Goal: Task Accomplishment & Management: Manage account settings

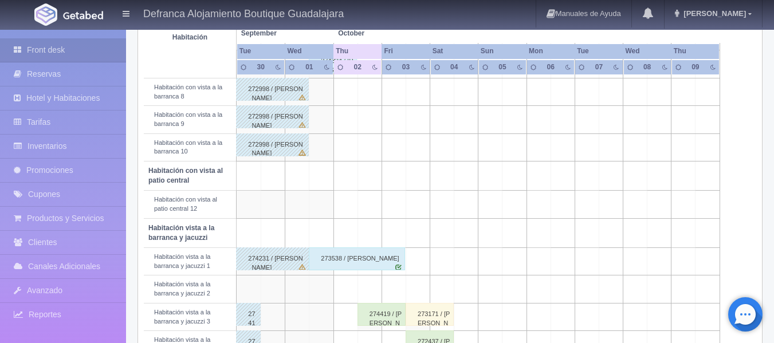
scroll to position [286, 0]
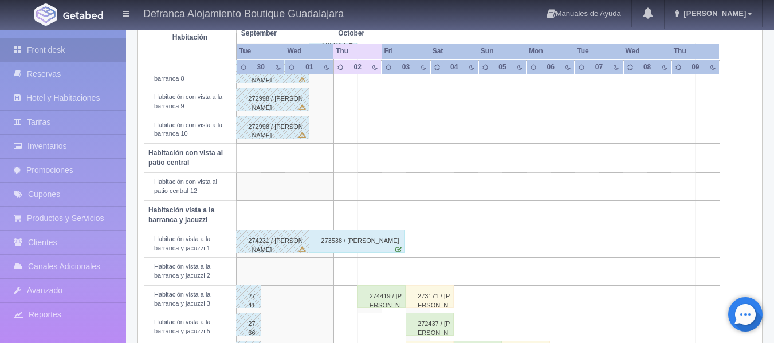
click at [364, 242] on div "273538 / [PERSON_NAME]" at bounding box center [357, 241] width 96 height 23
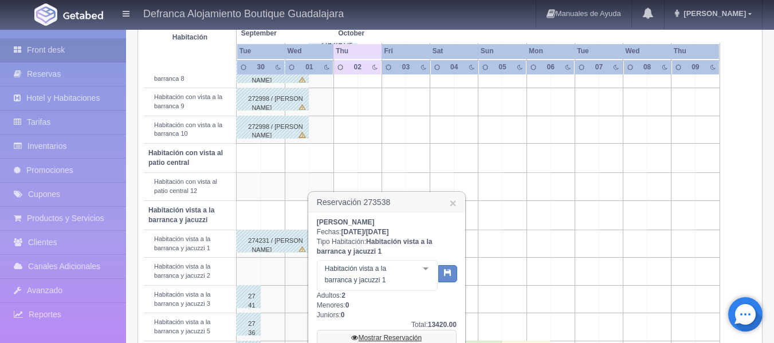
click at [375, 335] on link "Mostrar Reservación" at bounding box center [387, 338] width 140 height 16
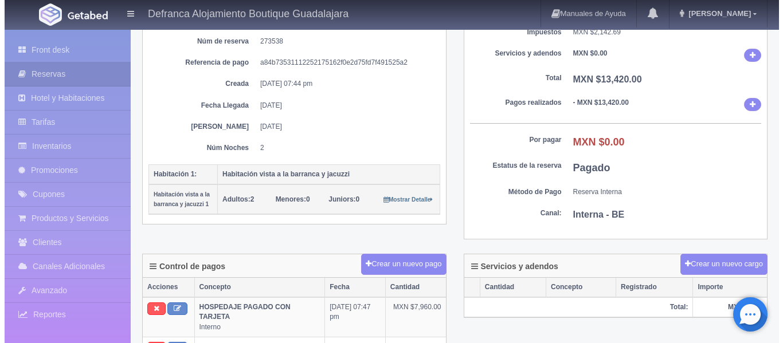
scroll to position [172, 0]
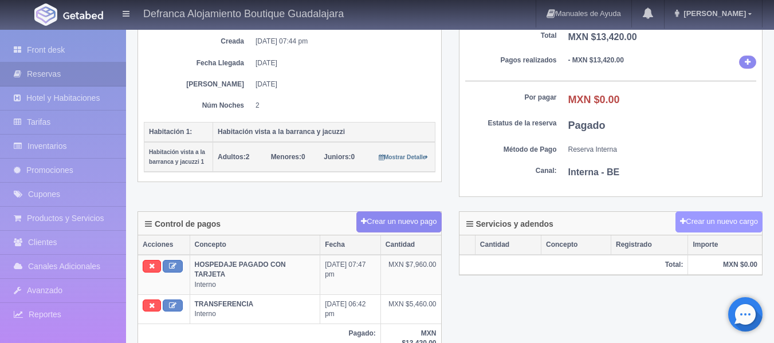
click at [725, 222] on button "Crear un nuevo cargo" at bounding box center [718, 221] width 87 height 21
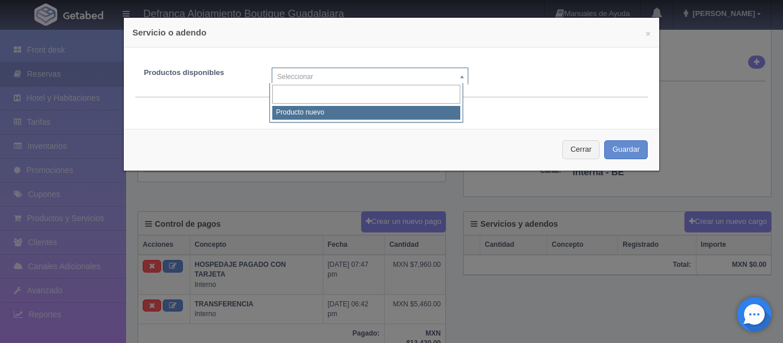
click at [458, 74] on body "Defranca Alojamiento Boutique Guadalajara Manuales de Ayuda Actualizaciones rec…" at bounding box center [391, 305] width 783 height 897
select select "0"
type input "1"
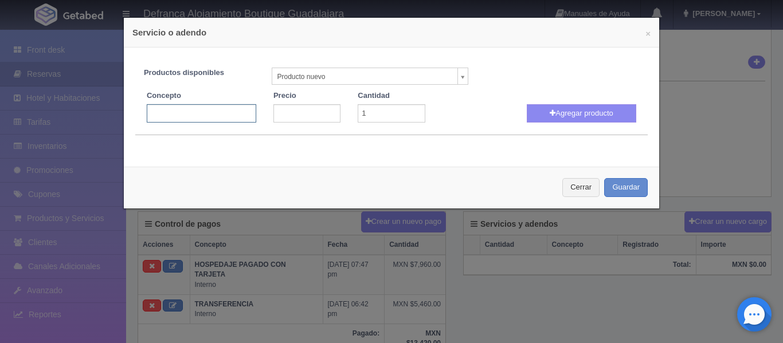
click at [226, 113] on input "text" at bounding box center [201, 113] width 109 height 18
type input "LOCASIÓN PICNIC"
click at [284, 111] on input "number" at bounding box center [306, 113] width 67 height 18
type input "2500"
click at [551, 113] on button "Agregar producto" at bounding box center [580, 113] width 109 height 18
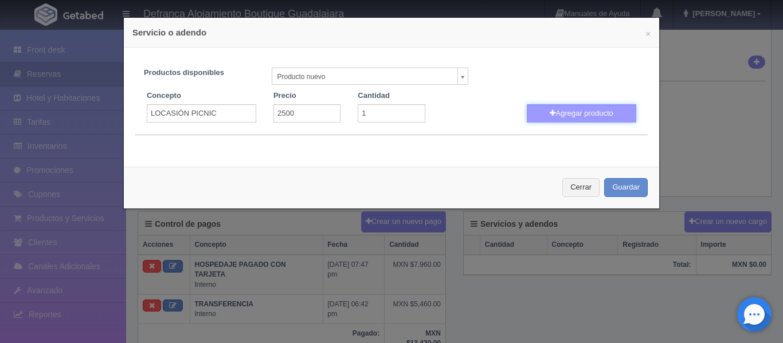
select select
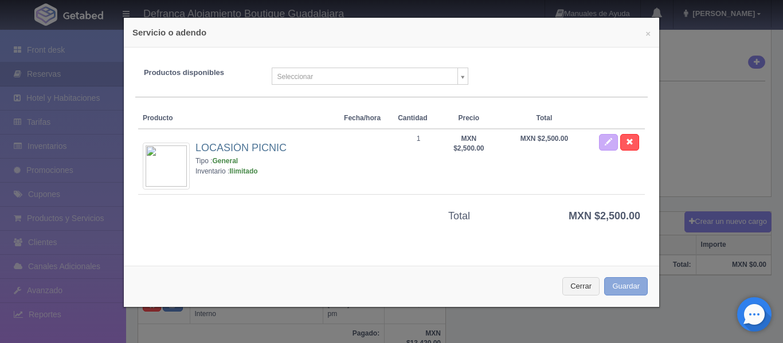
click at [618, 289] on button "Guardar" at bounding box center [626, 286] width 44 height 19
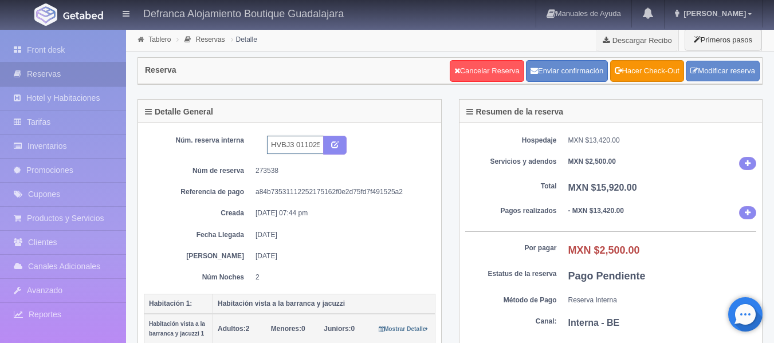
click at [294, 140] on input "HVBJ3 011025 031025" at bounding box center [295, 145] width 57 height 18
type input "HVBJ1 011025 031025"
click at [334, 143] on icon "submit" at bounding box center [334, 143] width 7 height 7
click at [158, 38] on link "Tablero" at bounding box center [159, 40] width 22 height 8
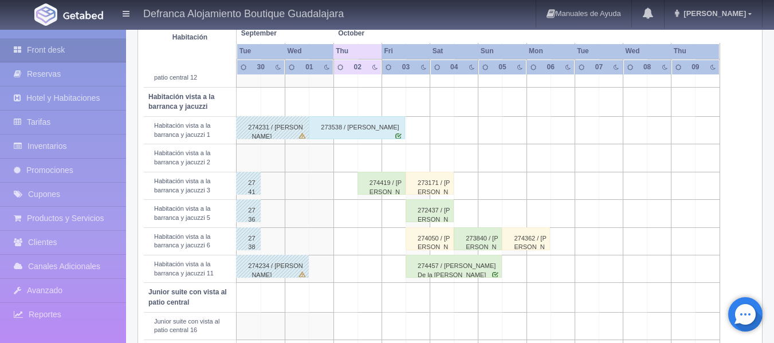
scroll to position [401, 0]
click at [380, 186] on div "274419 / Beatriz Quezada" at bounding box center [381, 182] width 48 height 23
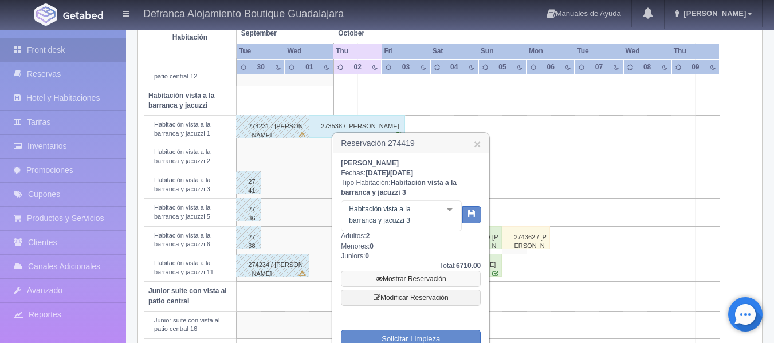
click at [412, 278] on link "Mostrar Reservación" at bounding box center [411, 279] width 140 height 16
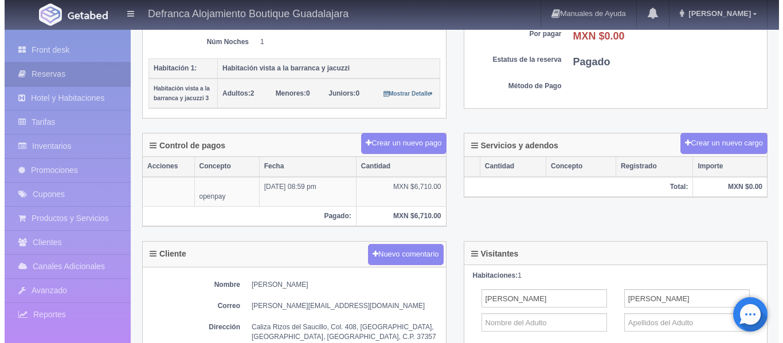
scroll to position [229, 0]
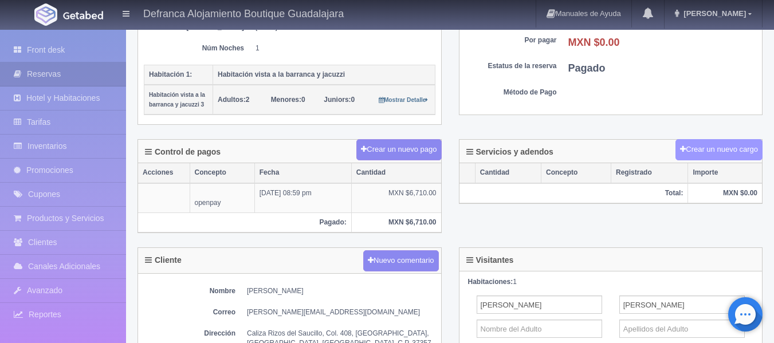
click at [728, 151] on button "Crear un nuevo cargo" at bounding box center [718, 149] width 87 height 21
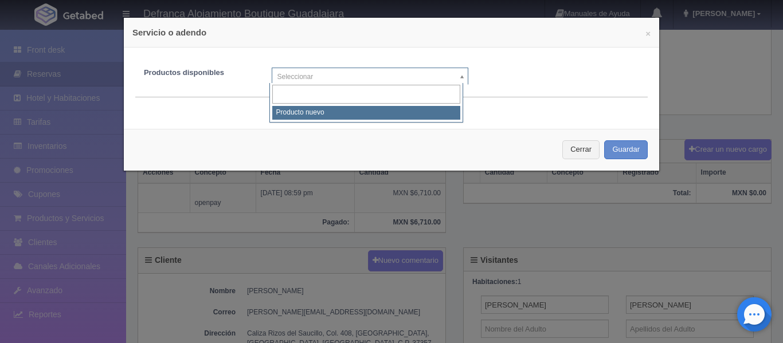
click at [457, 73] on body "Defranca Alojamiento Boutique Guadalajara Manuales de Ayuda Actualizaciones rec…" at bounding box center [391, 191] width 783 height 784
select select "0"
type input "1"
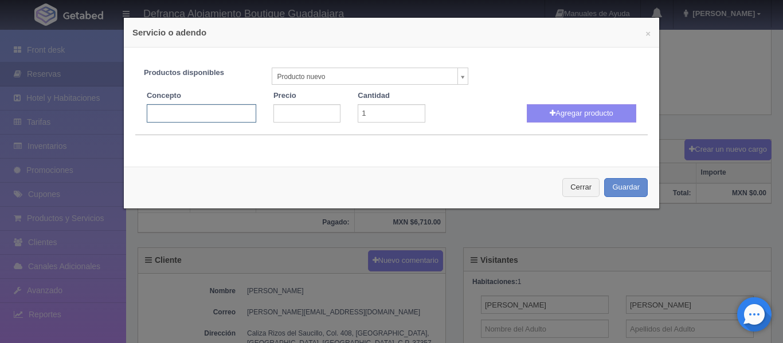
click at [235, 115] on input "text" at bounding box center [201, 113] width 109 height 18
type input "JACUZZI VOLADO"
click at [305, 111] on input "number" at bounding box center [306, 113] width 67 height 18
type input "3300"
click at [566, 110] on button "Agregar producto" at bounding box center [580, 113] width 109 height 18
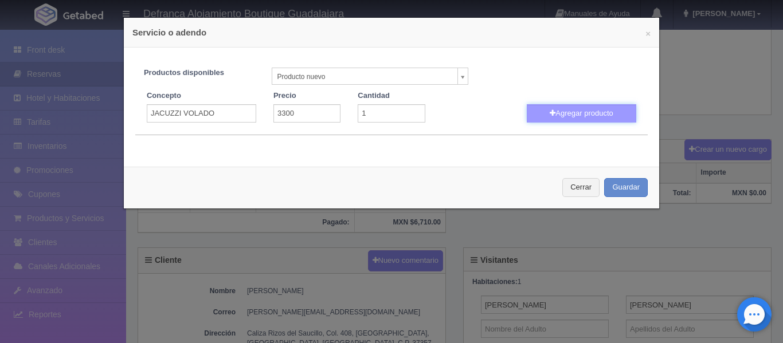
select select
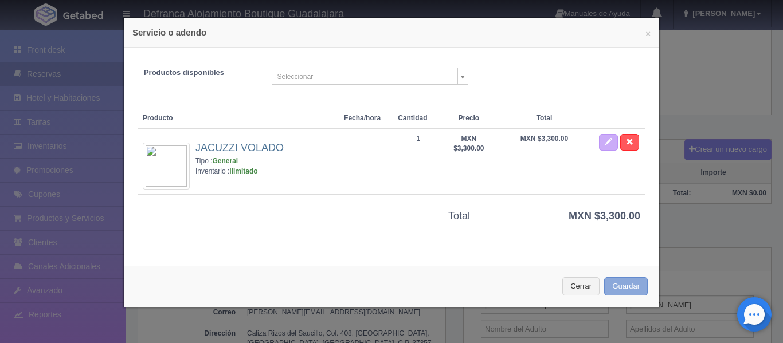
click at [622, 289] on button "Guardar" at bounding box center [626, 286] width 44 height 19
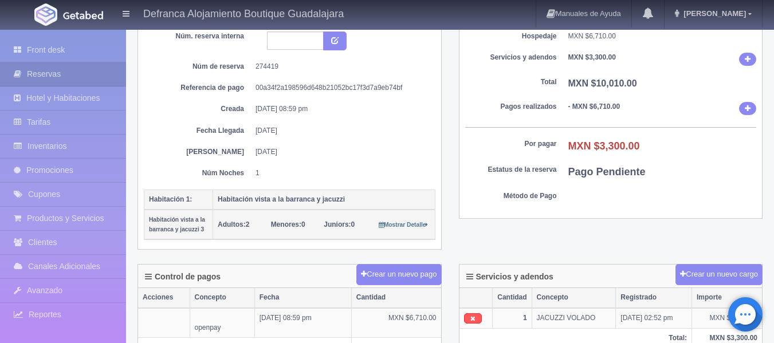
scroll to position [57, 0]
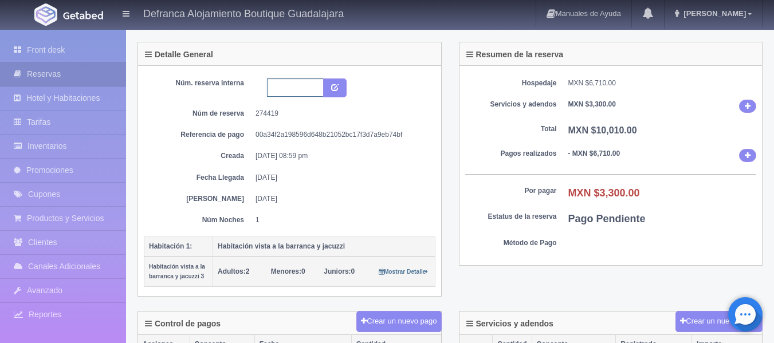
click at [300, 90] on input "text" at bounding box center [295, 87] width 57 height 18
type input "HVBJ3 021025-031025"
click at [337, 85] on icon "submit" at bounding box center [334, 86] width 7 height 7
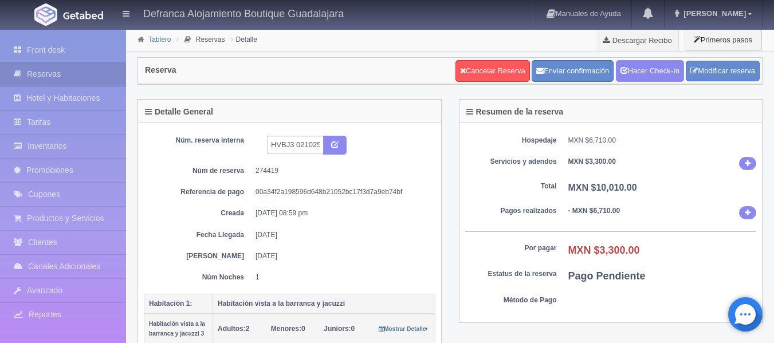
click at [165, 38] on link "Tablero" at bounding box center [159, 40] width 22 height 8
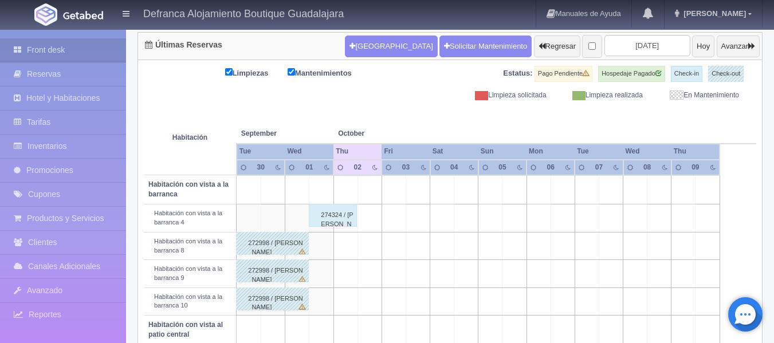
scroll to position [172, 0]
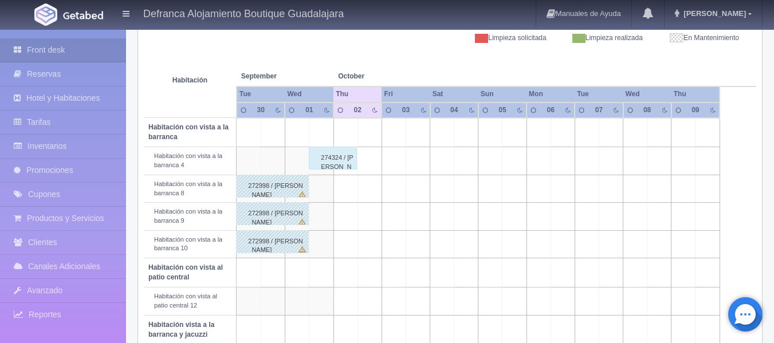
click at [323, 168] on div "274324 / Pavla Strouhová" at bounding box center [333, 158] width 48 height 23
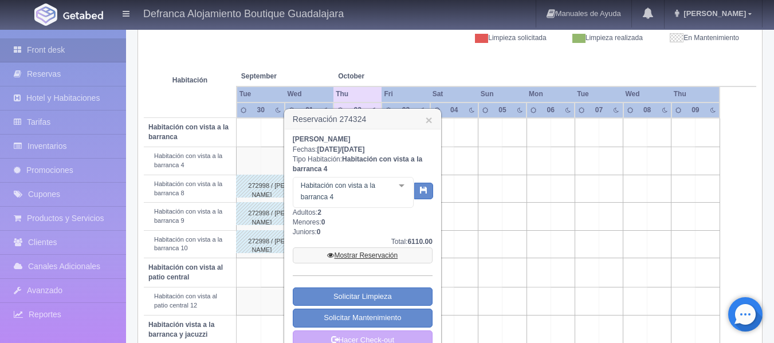
click at [362, 257] on link "Mostrar Reservación" at bounding box center [363, 255] width 140 height 16
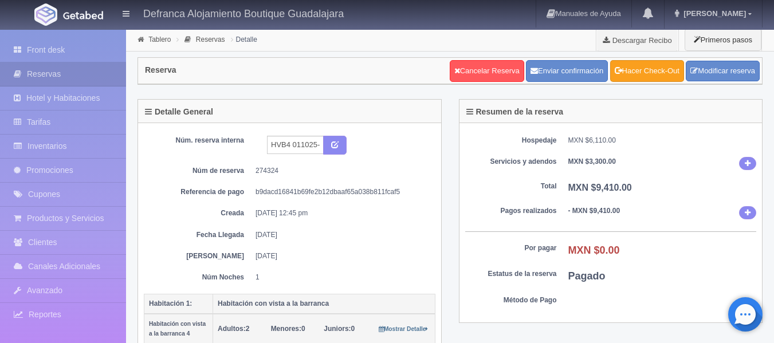
click at [637, 74] on link "Hacer Check-Out" at bounding box center [647, 71] width 74 height 22
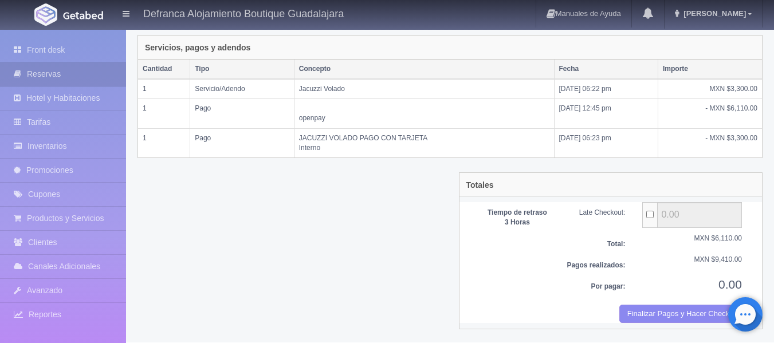
scroll to position [268, 0]
click at [641, 313] on button "Finalizar Pagos y Hacer Checkout" at bounding box center [680, 313] width 123 height 19
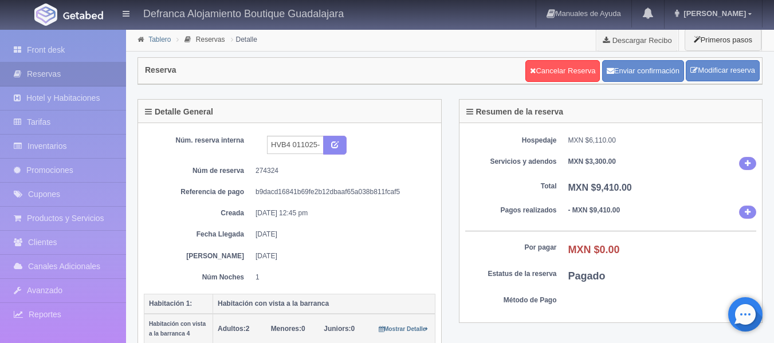
click at [155, 38] on link "Tablero" at bounding box center [159, 40] width 22 height 8
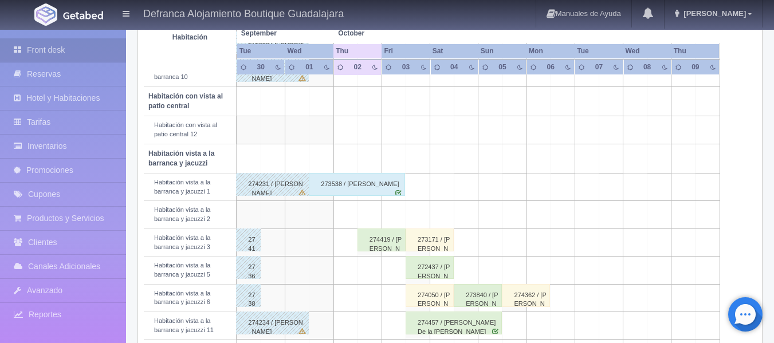
scroll to position [344, 0]
click at [374, 247] on div "274419 / Beatriz Quezada" at bounding box center [381, 239] width 48 height 23
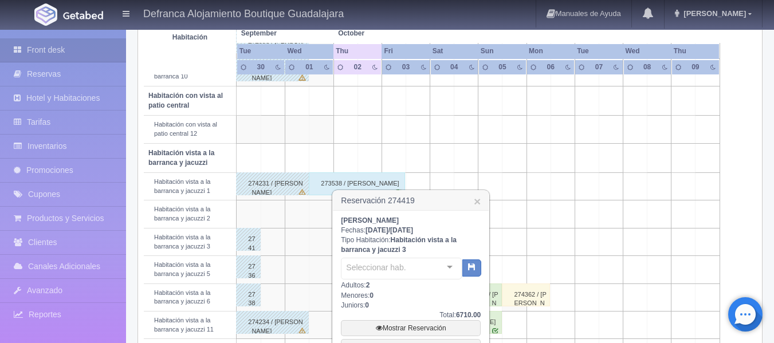
click at [374, 247] on b "Habitación vista a la barranca y jacuzzi 3" at bounding box center [399, 245] width 116 height 18
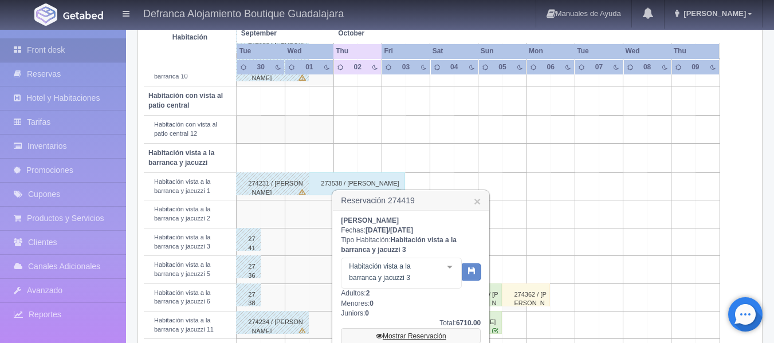
click at [392, 335] on link "Mostrar Reservación" at bounding box center [411, 336] width 140 height 16
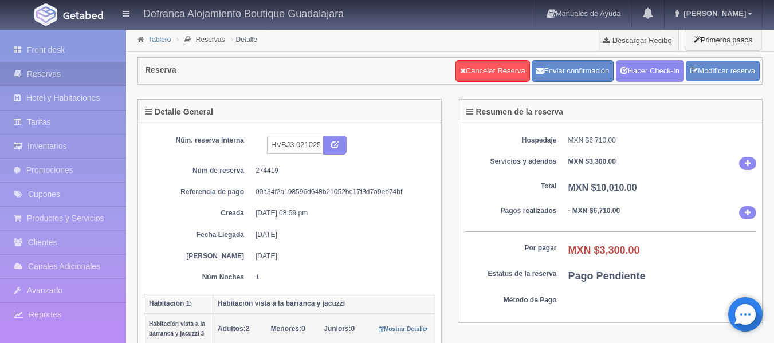
click at [163, 36] on link "Tablero" at bounding box center [159, 40] width 22 height 8
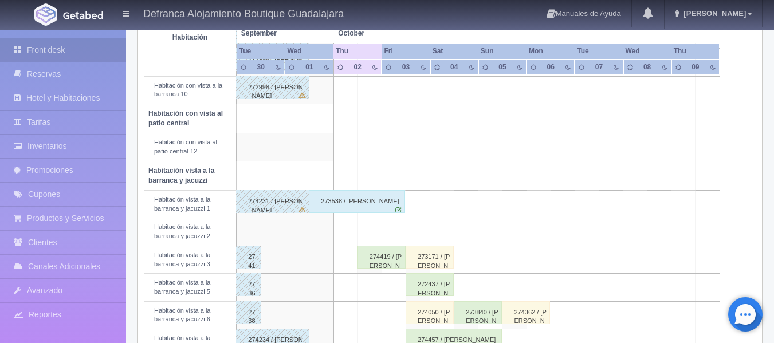
scroll to position [344, 0]
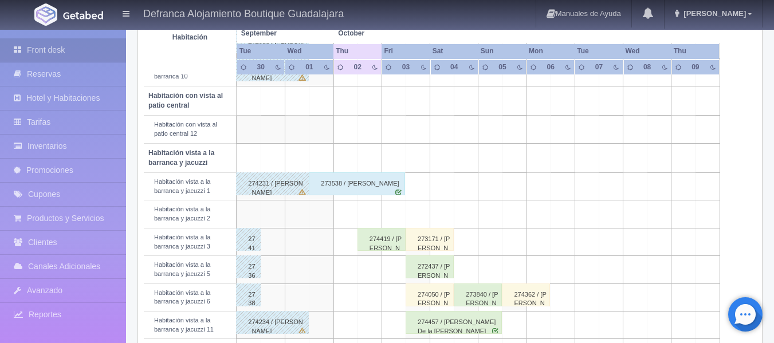
click at [355, 184] on div "273538 / [PERSON_NAME]" at bounding box center [357, 183] width 96 height 23
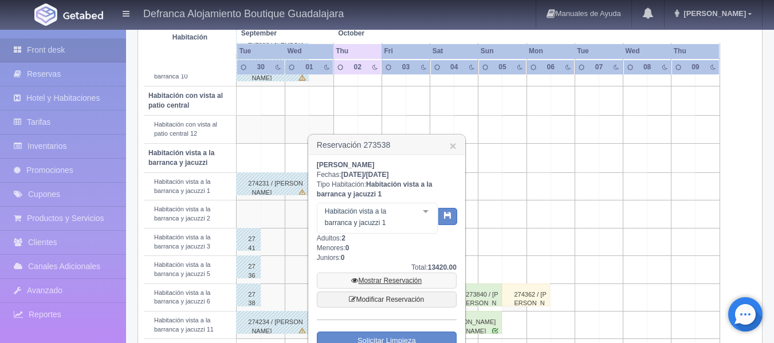
click at [374, 278] on link "Mostrar Reservación" at bounding box center [387, 281] width 140 height 16
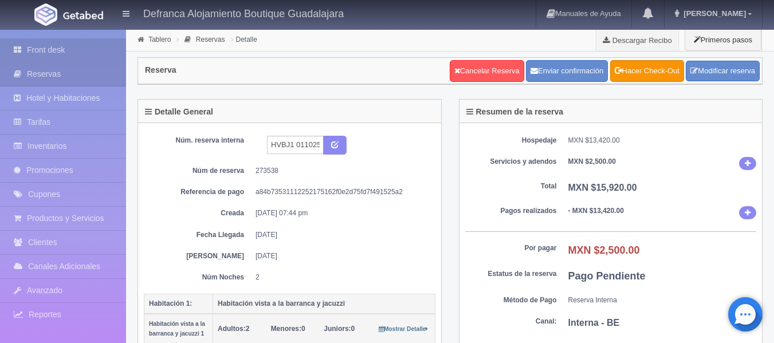
click at [62, 52] on link "Front desk" at bounding box center [63, 49] width 126 height 23
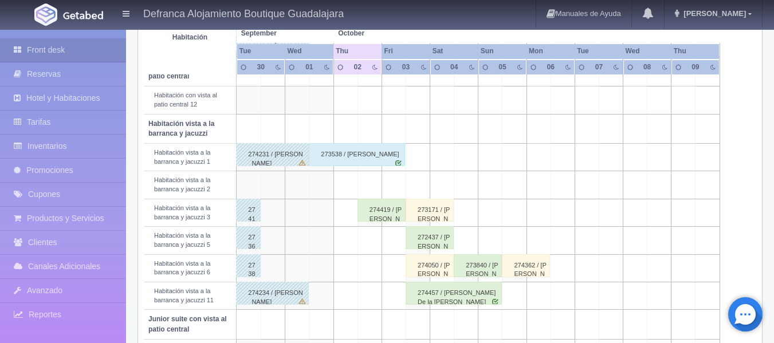
scroll to position [401, 0]
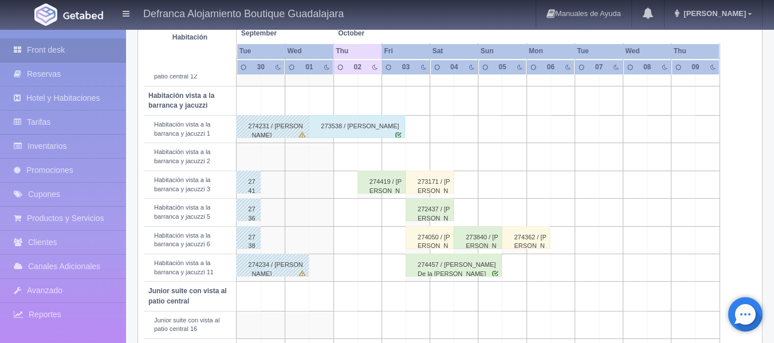
click at [437, 184] on div "273171 / [PERSON_NAME]" at bounding box center [430, 182] width 48 height 23
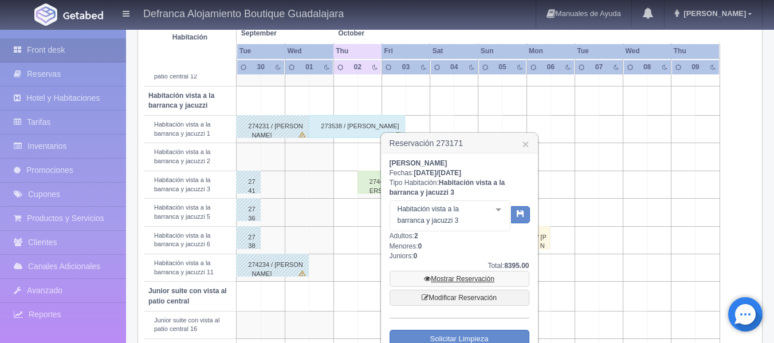
click at [446, 276] on link "Mostrar Reservación" at bounding box center [460, 279] width 140 height 16
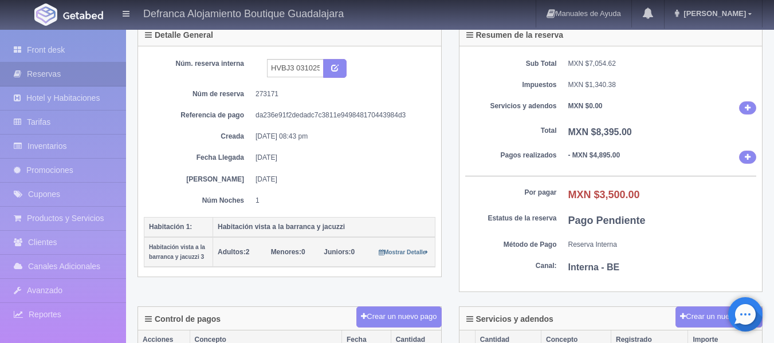
scroll to position [57, 0]
